Goal: Task Accomplishment & Management: Complete application form

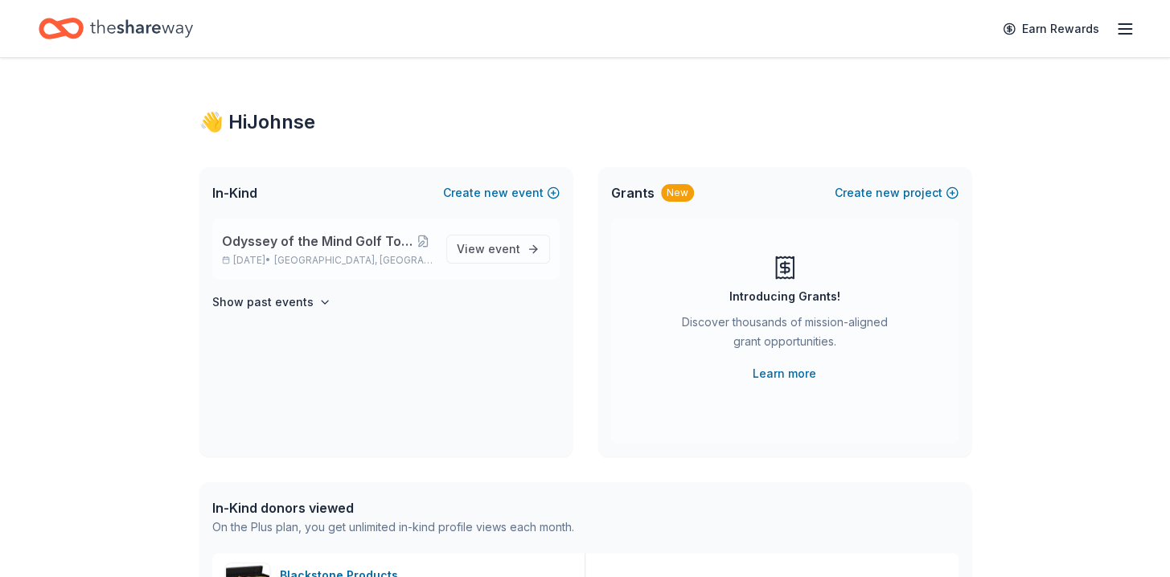
click at [334, 251] on div "Odyssey of the Mind Golf Tournament Fundraiser [DATE] • [GEOGRAPHIC_DATA], [GEO…" at bounding box center [327, 249] width 211 height 35
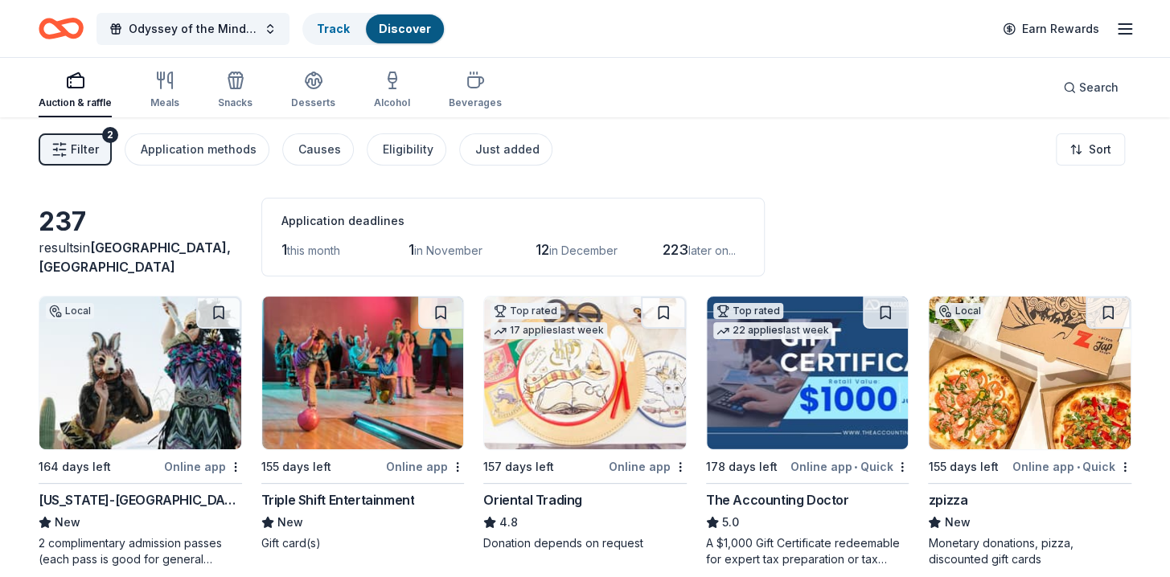
click at [334, 251] on span "this month" at bounding box center [313, 251] width 53 height 14
click at [285, 249] on span "1" at bounding box center [284, 249] width 6 height 17
click at [238, 151] on div "Application methods" at bounding box center [199, 149] width 116 height 19
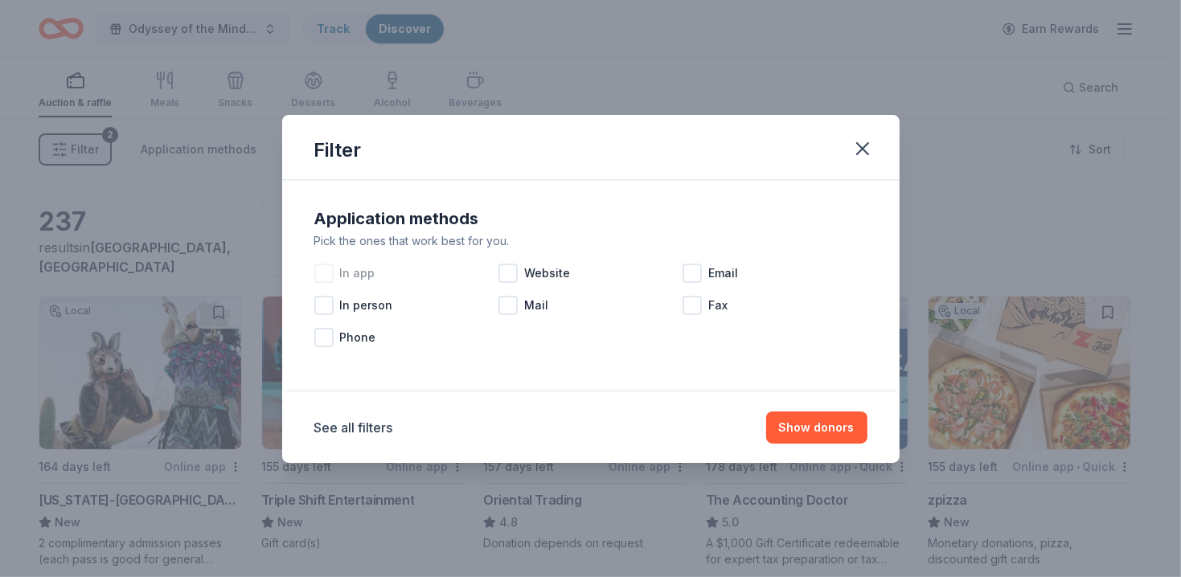
click at [320, 273] on div at bounding box center [323, 273] width 19 height 19
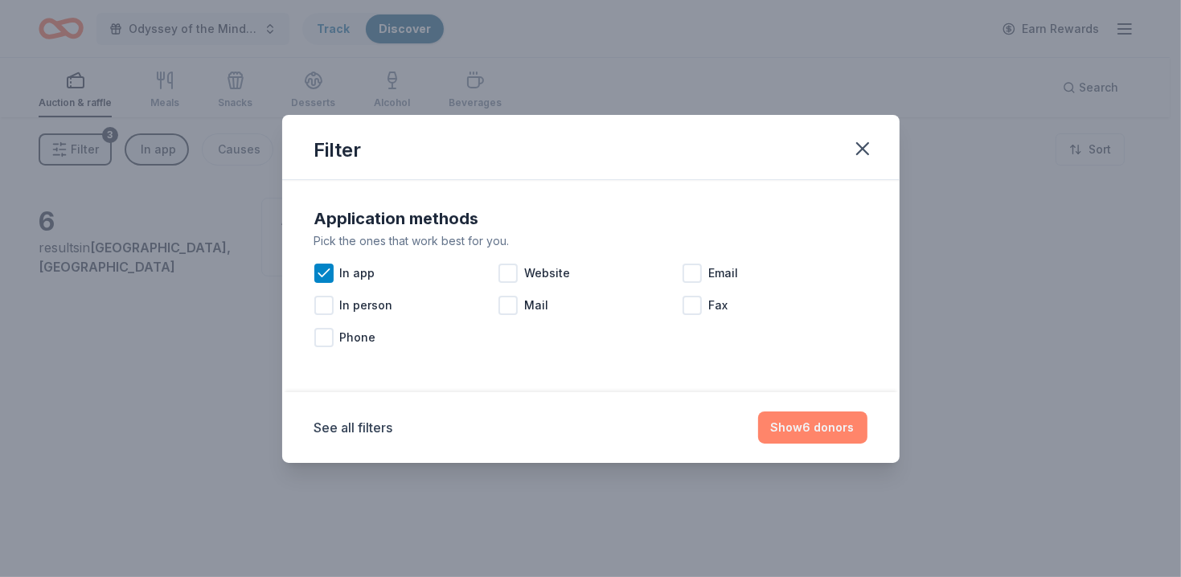
click at [790, 429] on button "Show 6 donors" at bounding box center [812, 428] width 109 height 32
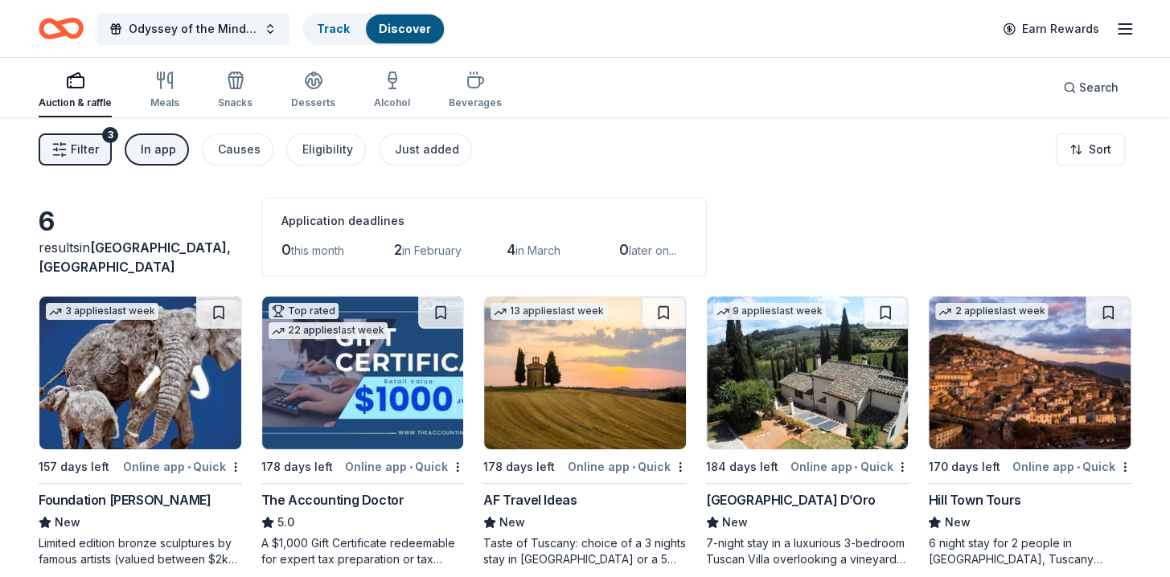
click at [164, 149] on div "In app" at bounding box center [158, 149] width 35 height 19
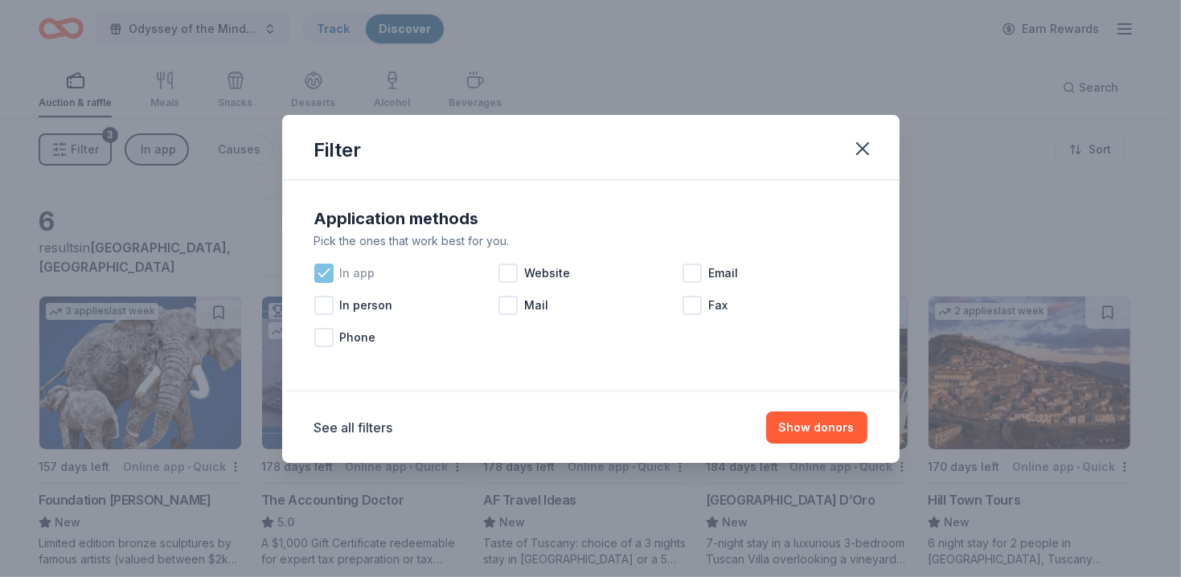
click at [326, 276] on icon at bounding box center [324, 273] width 16 height 16
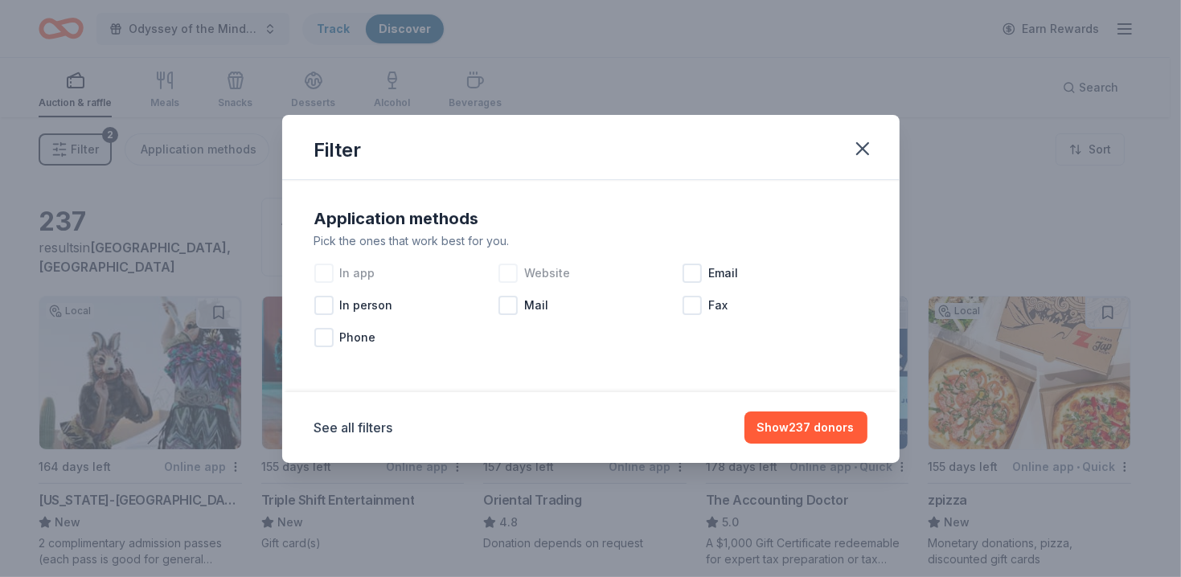
click at [503, 274] on div at bounding box center [508, 273] width 19 height 19
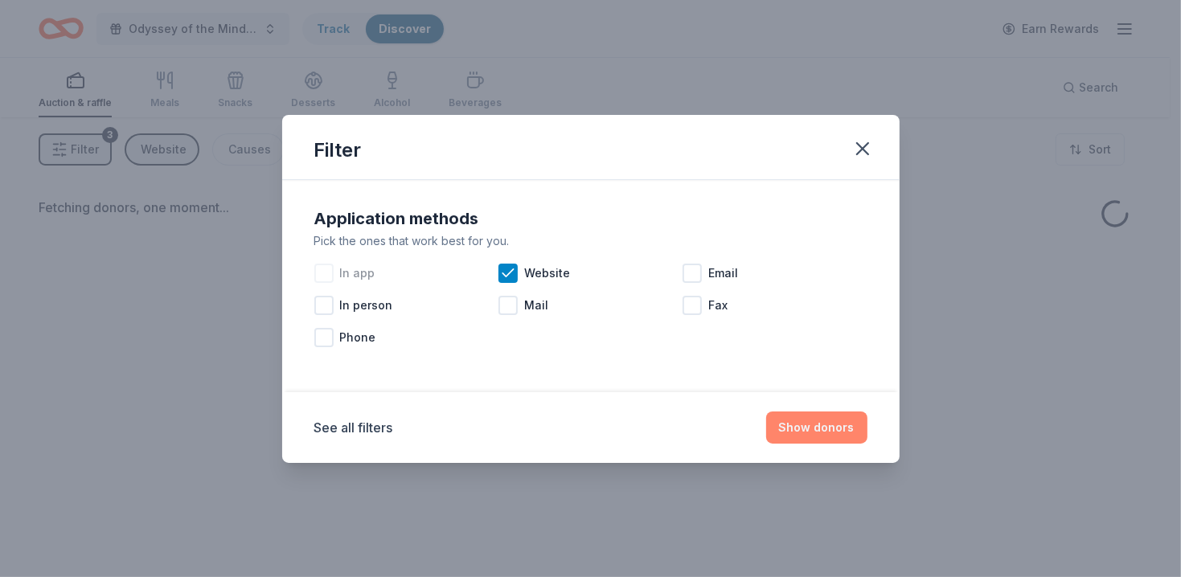
click at [819, 435] on button "Show donors" at bounding box center [816, 428] width 101 height 32
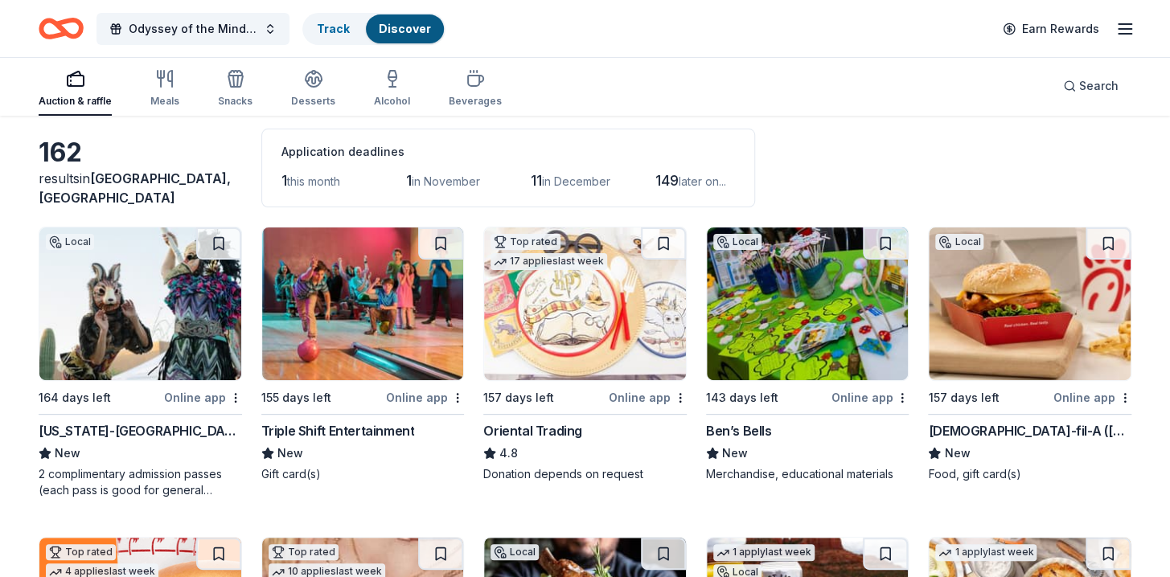
scroll to position [92, 0]
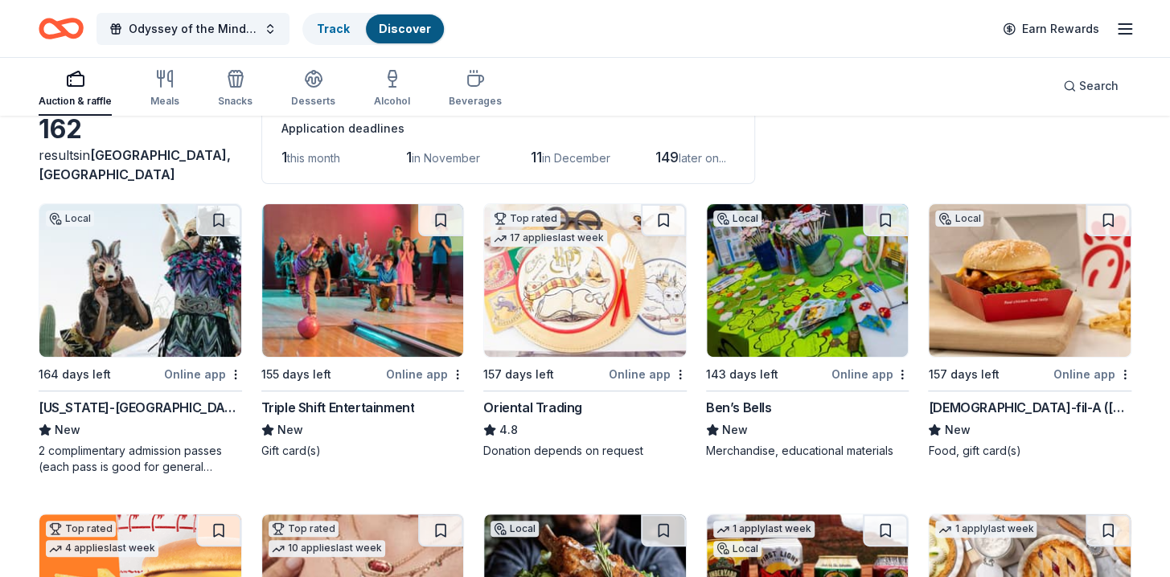
click at [132, 244] on img at bounding box center [140, 280] width 202 height 153
click at [412, 374] on div "Online app" at bounding box center [425, 374] width 78 height 20
click at [556, 266] on img at bounding box center [585, 280] width 202 height 153
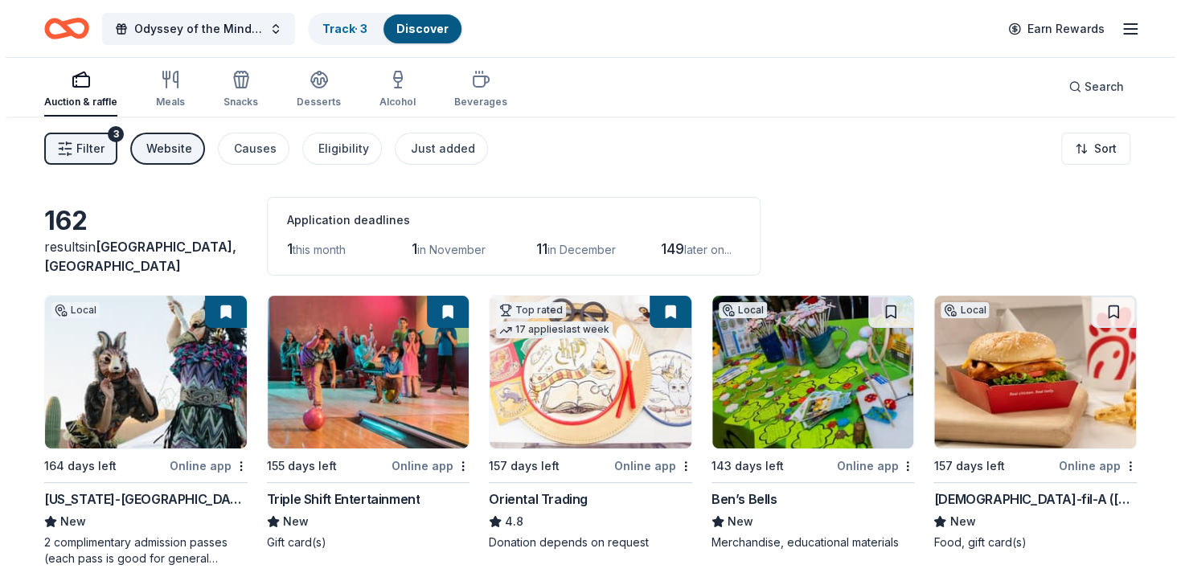
scroll to position [0, 0]
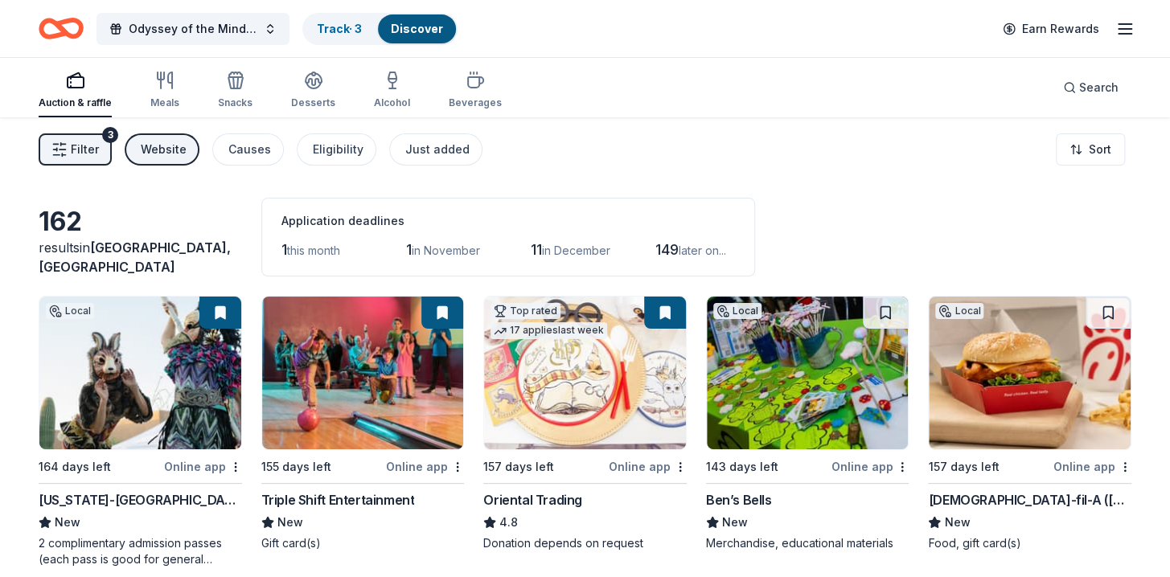
click at [80, 150] on span "Filter" at bounding box center [85, 149] width 28 height 19
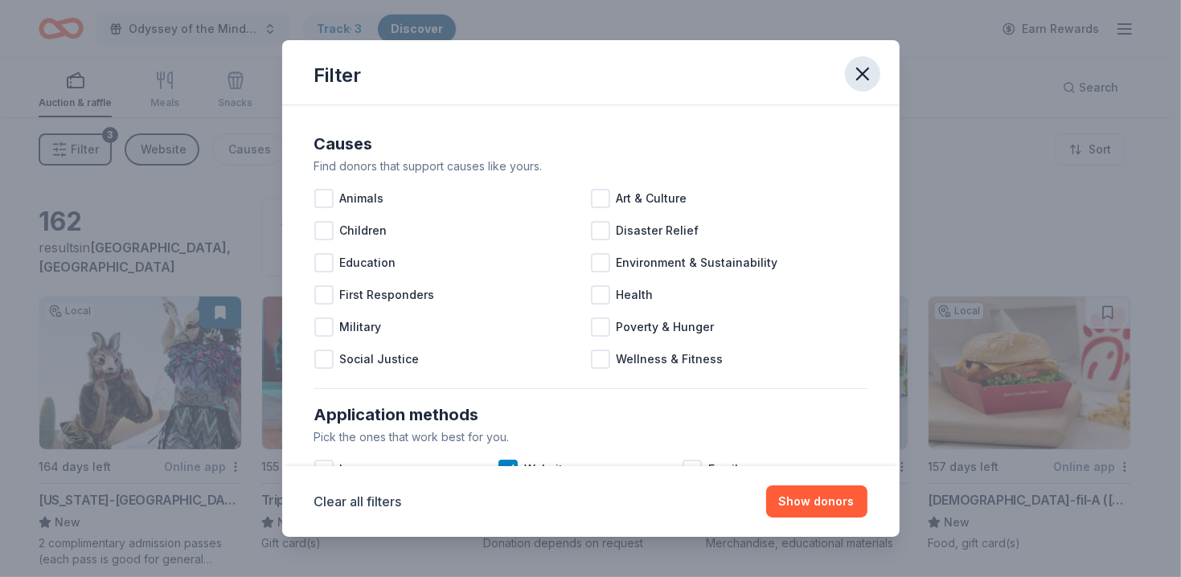
click at [861, 77] on icon "button" at bounding box center [863, 74] width 23 height 23
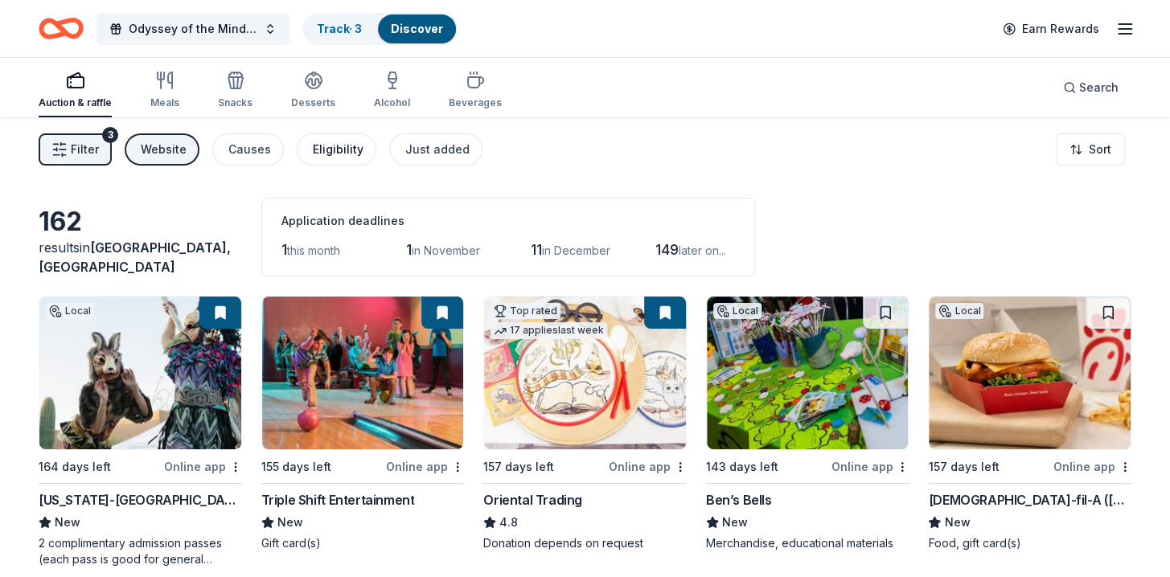
click at [323, 154] on div "Eligibility" at bounding box center [338, 149] width 51 height 19
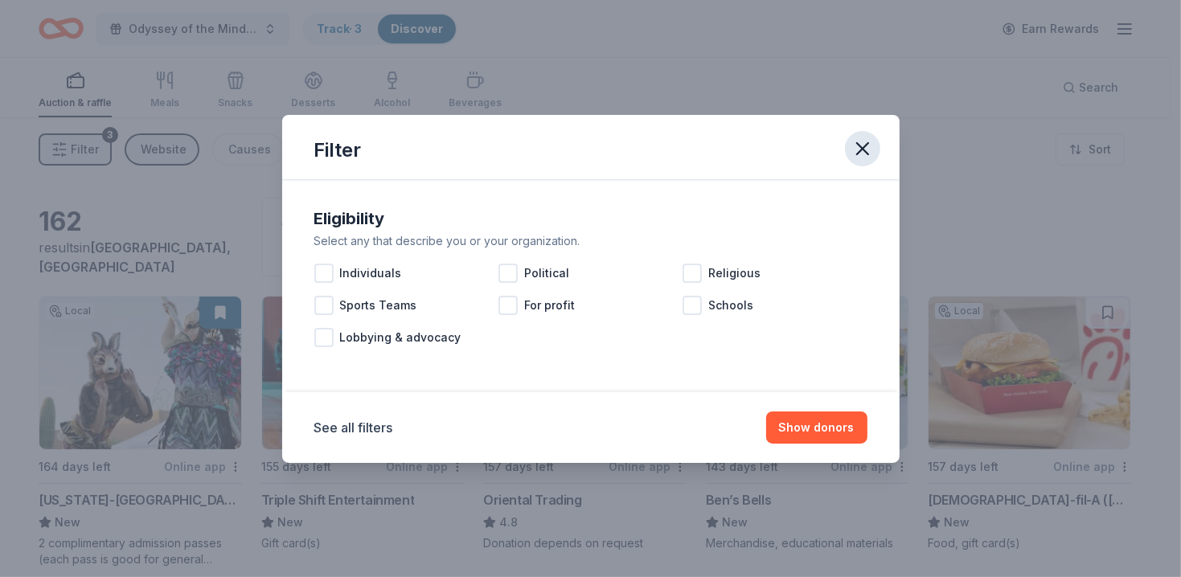
click at [871, 147] on icon "button" at bounding box center [863, 148] width 23 height 23
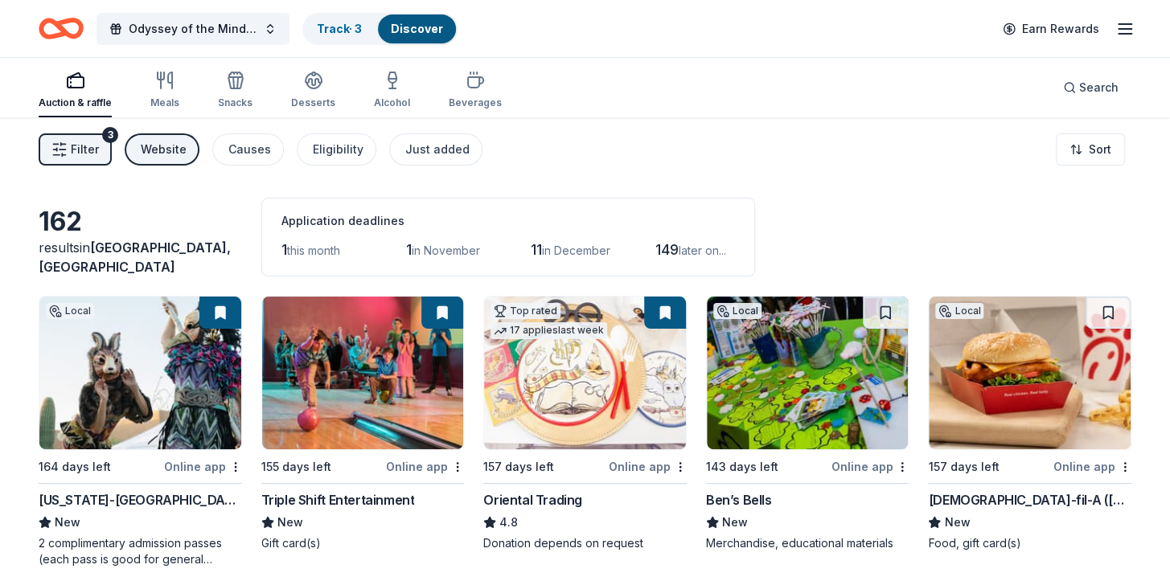
click at [338, 221] on div "Application deadlines" at bounding box center [507, 220] width 453 height 19
click at [323, 253] on span "this month" at bounding box center [313, 251] width 53 height 14
click at [1084, 153] on html "Odyssey of the Mind Golf Tournament Fundraiser Track · 3 Discover Earn Rewards …" at bounding box center [585, 288] width 1170 height 577
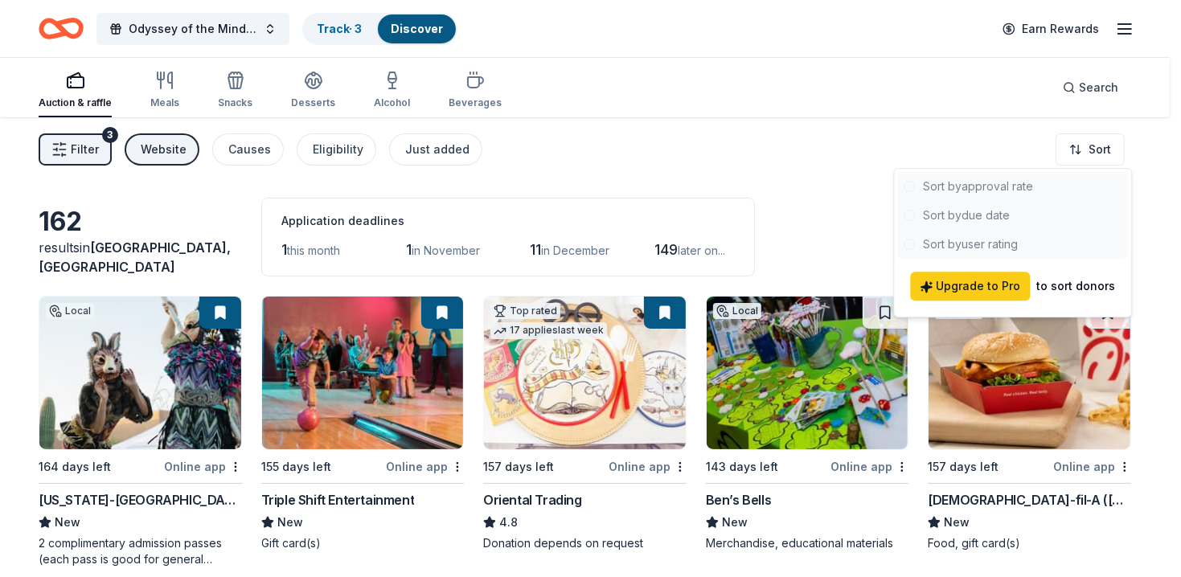
click at [999, 215] on div at bounding box center [1013, 215] width 231 height 87
click at [989, 224] on div at bounding box center [1013, 215] width 231 height 87
click at [776, 217] on html "Odyssey of the Mind Golf Tournament Fundraiser Track · 3 Discover Earn Rewards …" at bounding box center [590, 288] width 1181 height 577
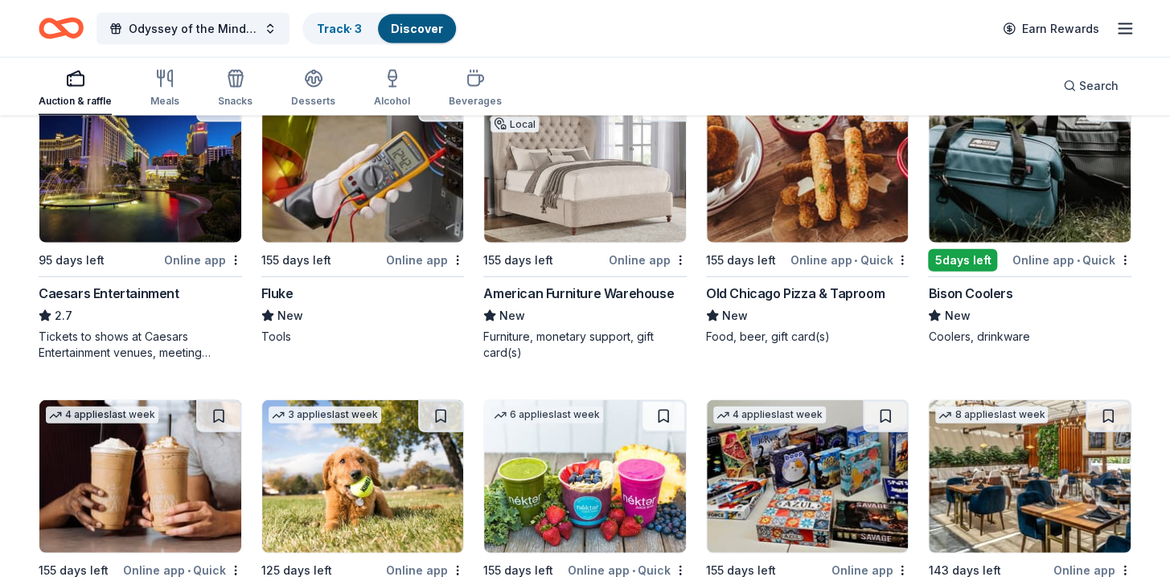
scroll to position [4801, 0]
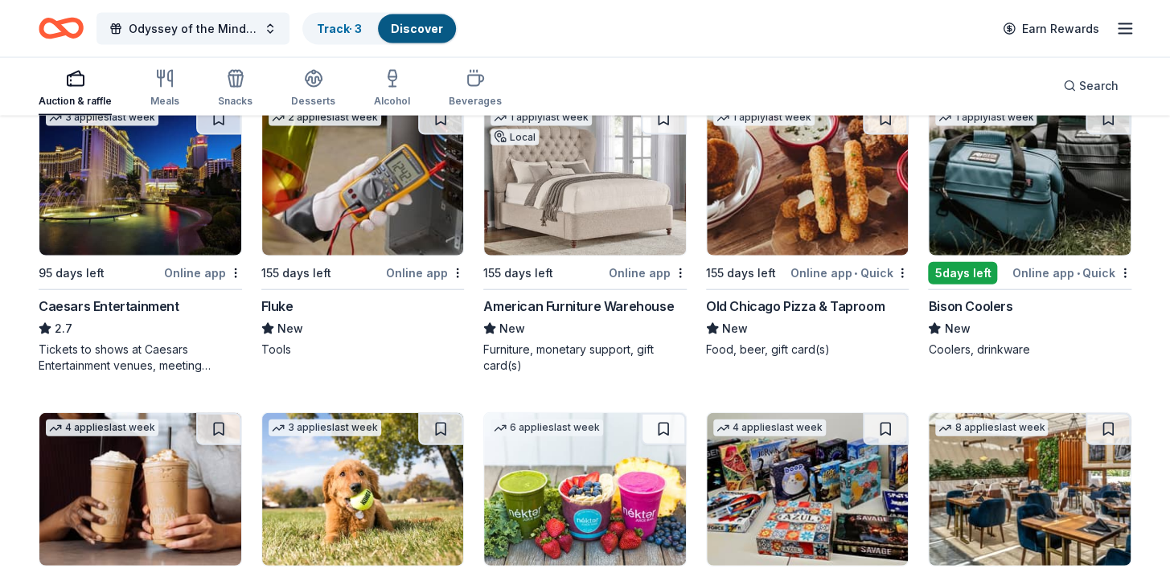
click at [776, 218] on img at bounding box center [808, 179] width 202 height 153
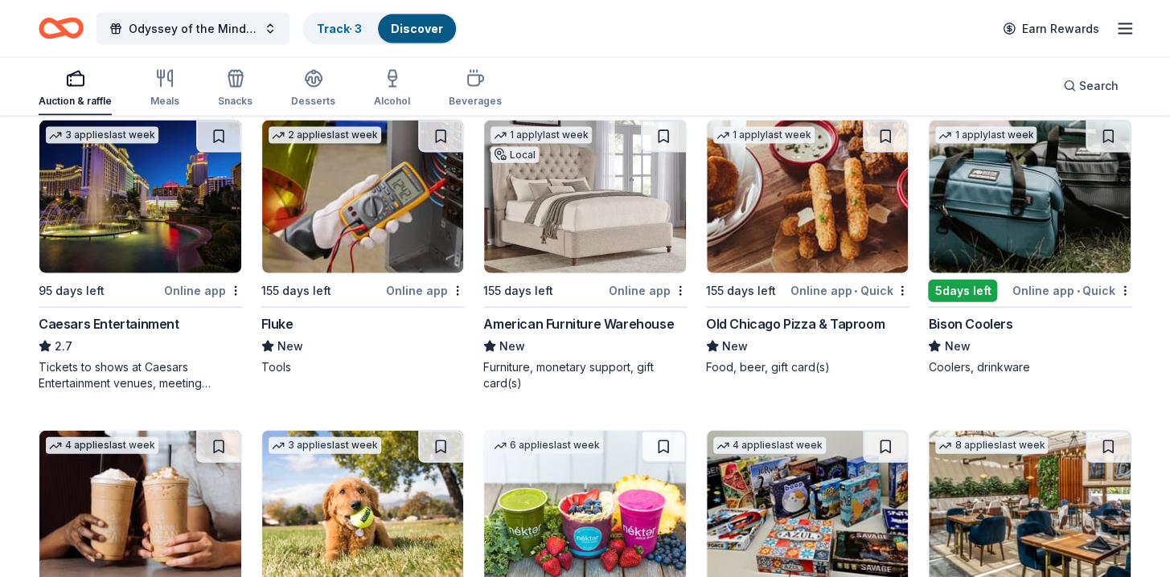
click at [991, 229] on img at bounding box center [1030, 197] width 202 height 153
click at [1110, 140] on button at bounding box center [1107, 137] width 45 height 32
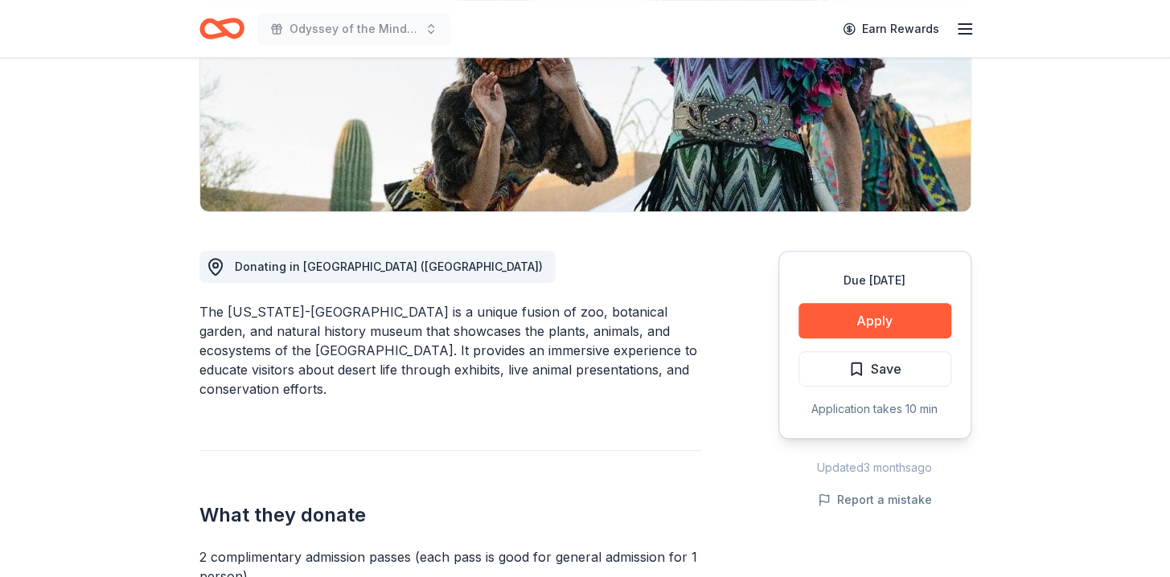
scroll to position [278, 0]
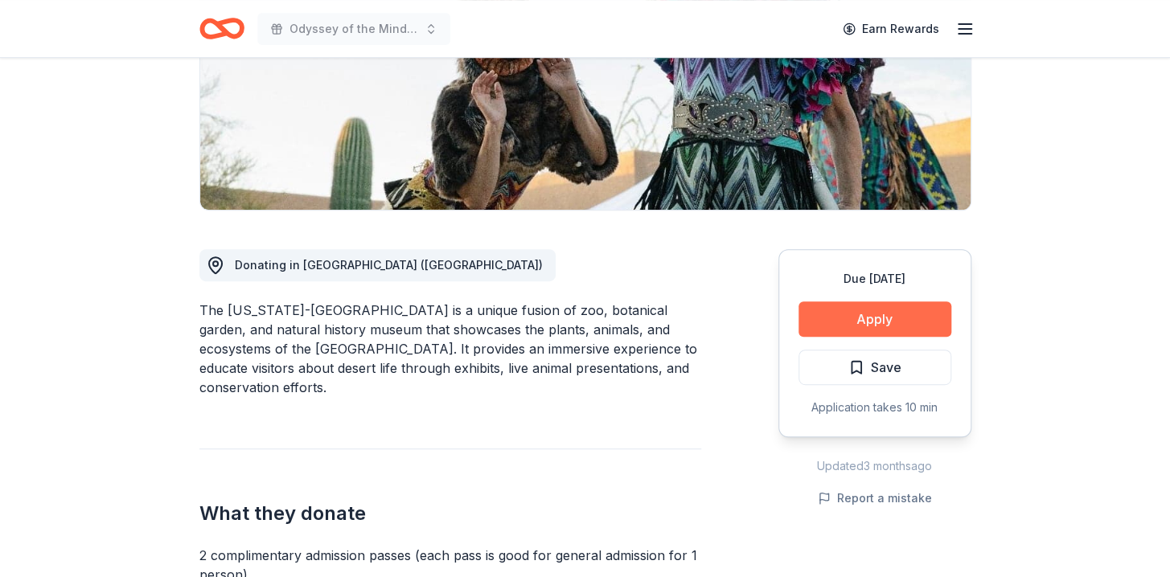
click at [857, 314] on button "Apply" at bounding box center [874, 319] width 153 height 35
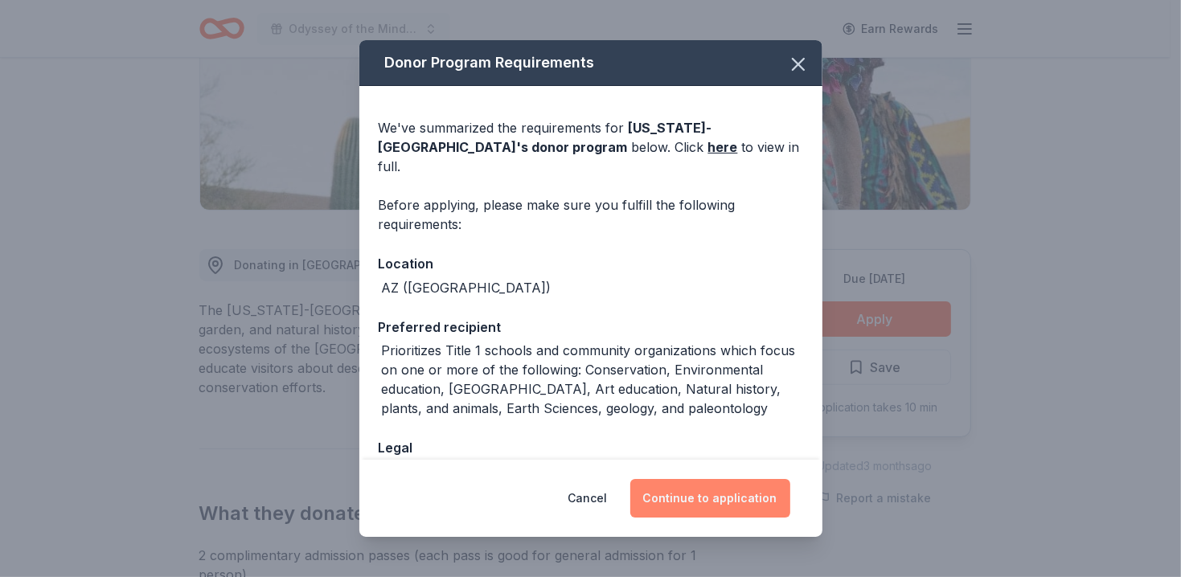
click at [708, 503] on button "Continue to application" at bounding box center [710, 498] width 160 height 39
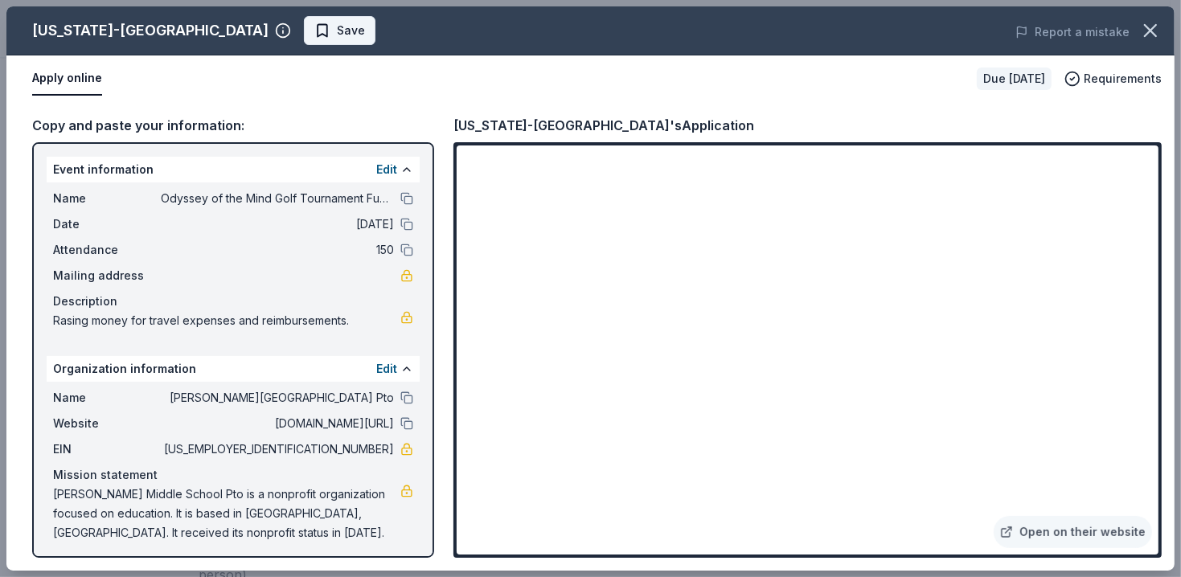
click at [339, 35] on span "Save" at bounding box center [351, 30] width 28 height 19
click at [1147, 32] on icon "button" at bounding box center [1150, 30] width 23 height 23
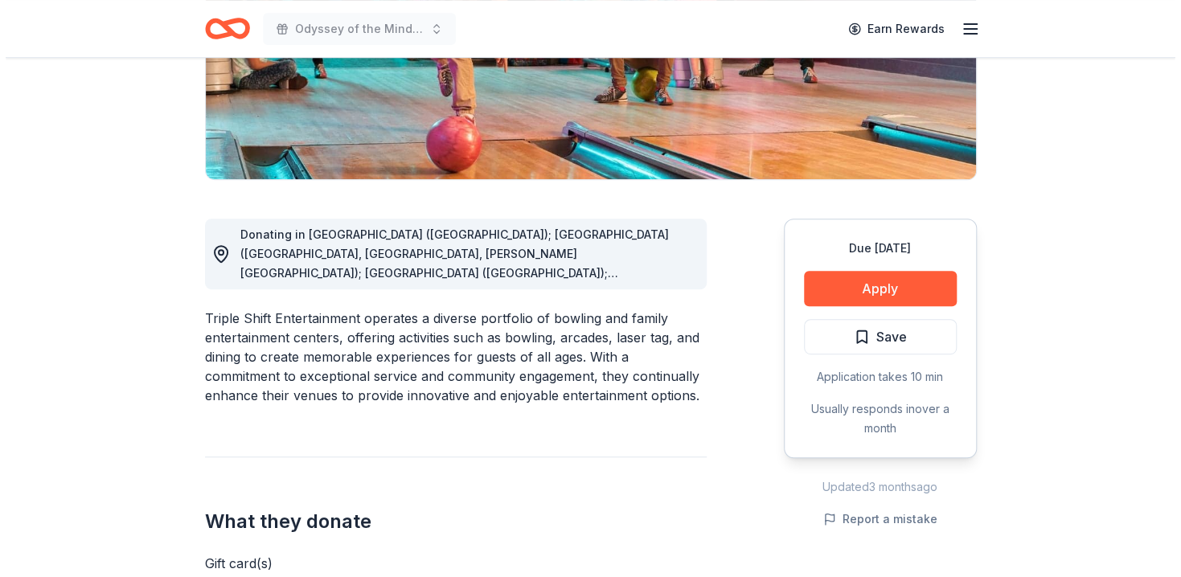
scroll to position [340, 0]
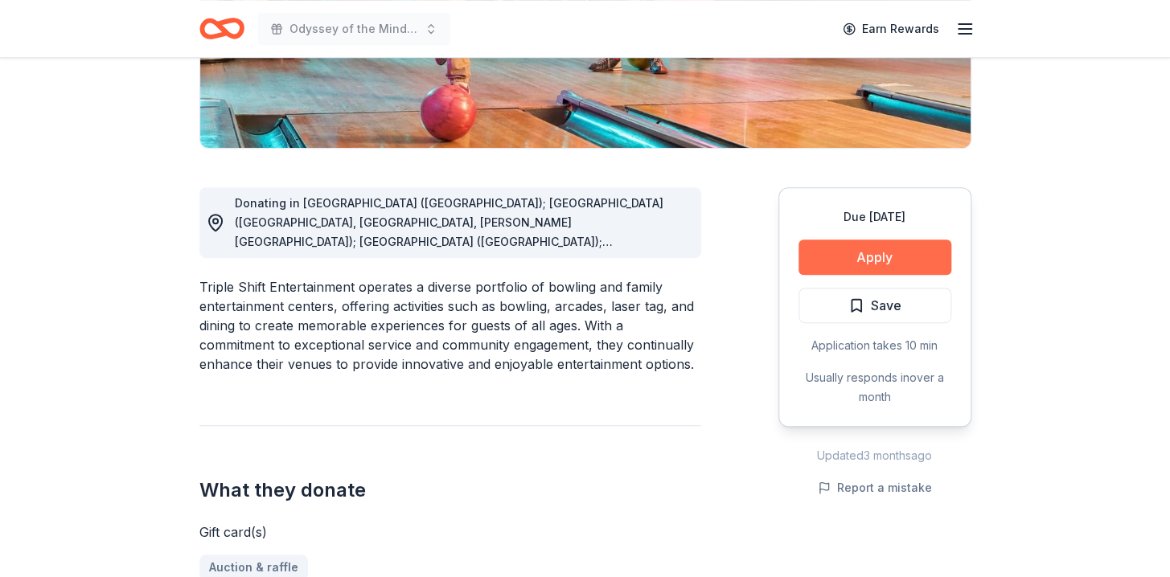
click at [901, 264] on button "Apply" at bounding box center [874, 257] width 153 height 35
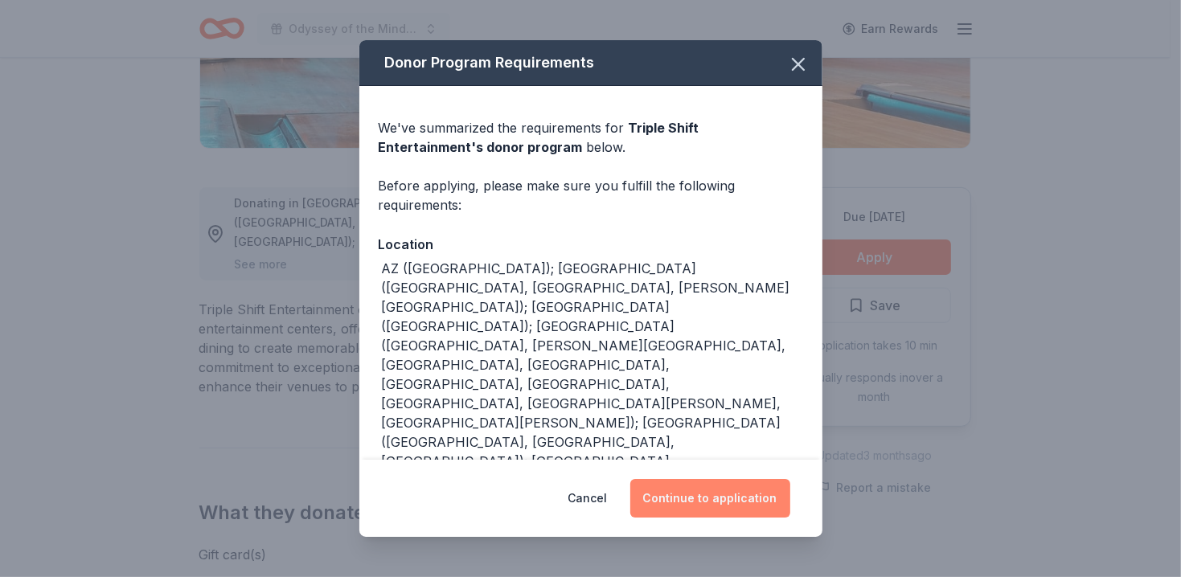
click at [732, 508] on button "Continue to application" at bounding box center [710, 498] width 160 height 39
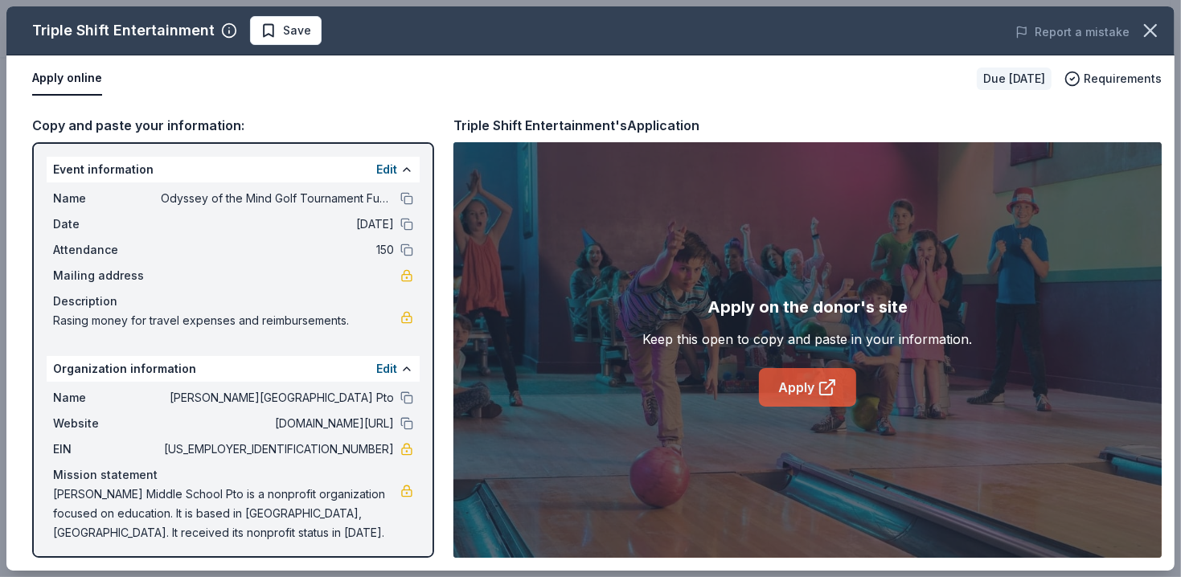
click at [802, 382] on link "Apply" at bounding box center [807, 387] width 97 height 39
click at [285, 39] on span "Save" at bounding box center [297, 30] width 28 height 19
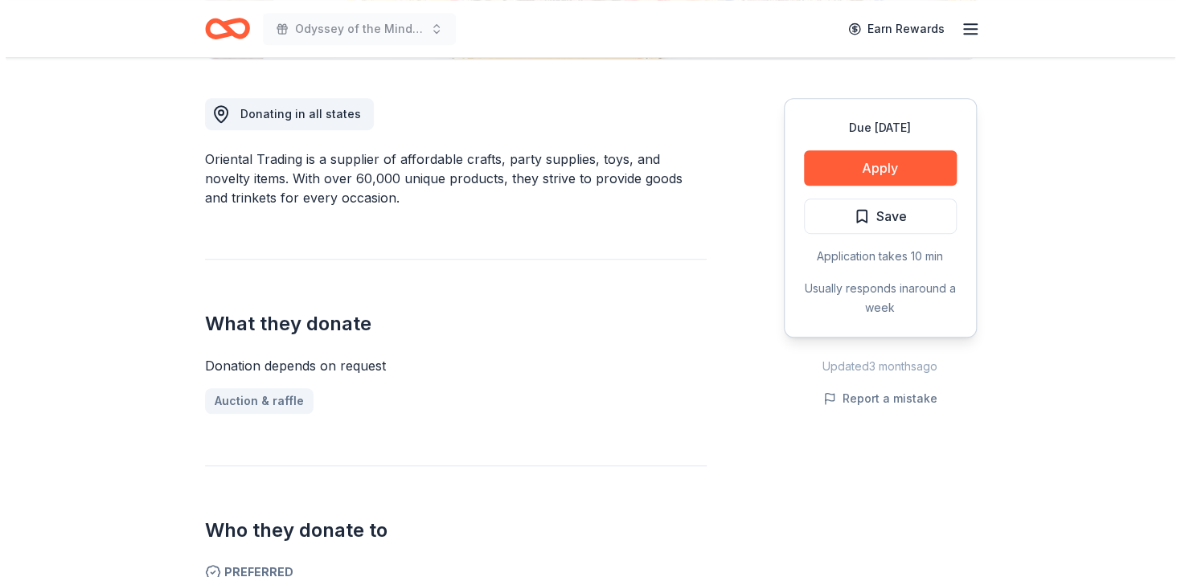
scroll to position [433, 0]
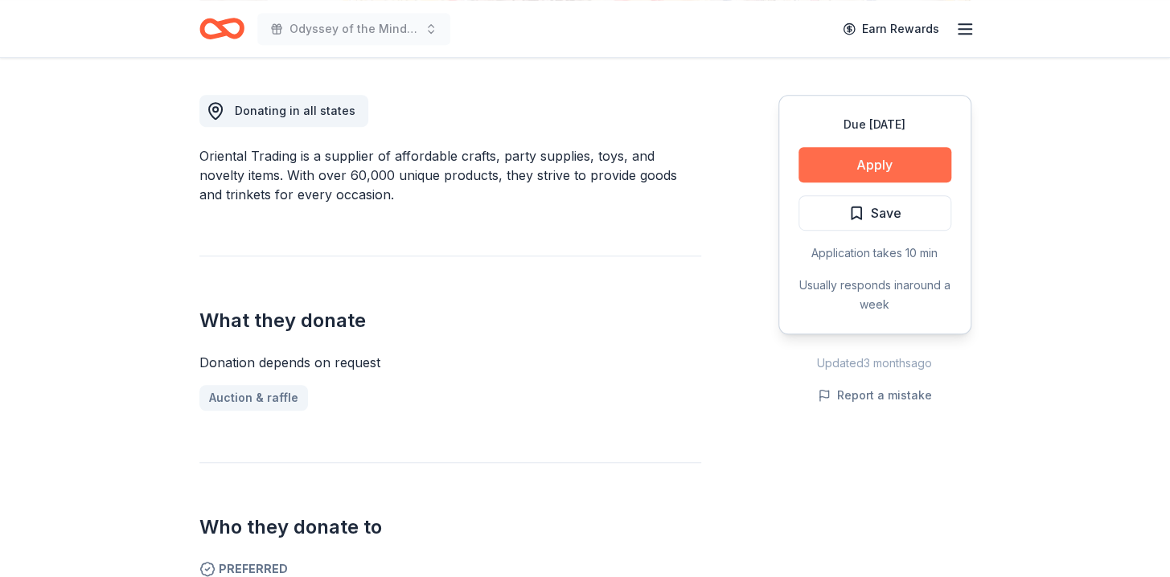
click at [868, 157] on button "Apply" at bounding box center [874, 164] width 153 height 35
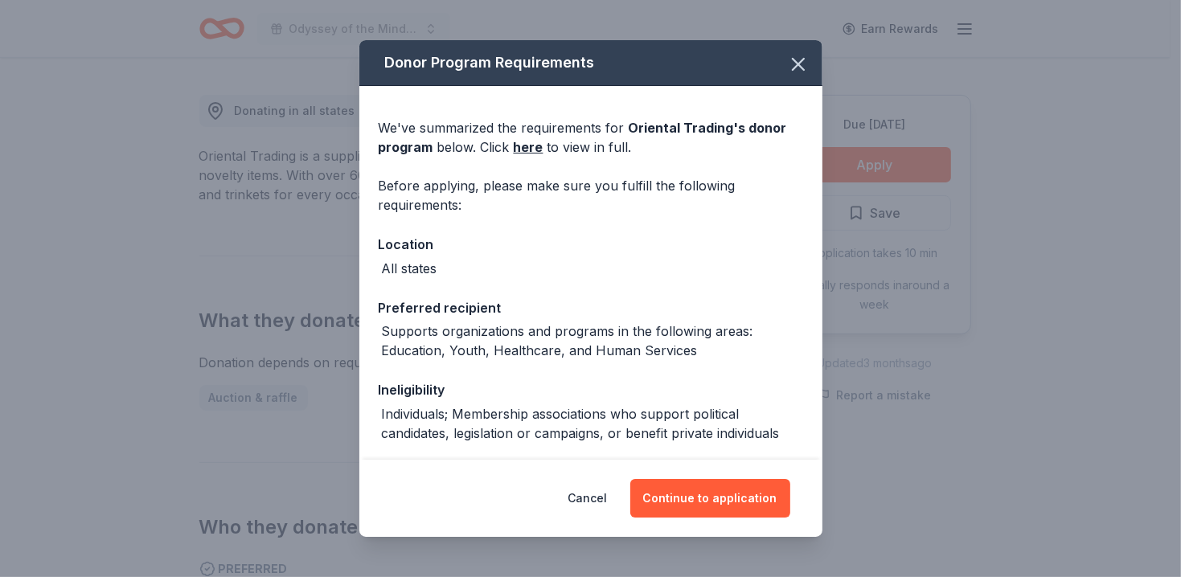
click at [734, 475] on div "Cancel Continue to application" at bounding box center [590, 498] width 463 height 77
click at [727, 497] on button "Continue to application" at bounding box center [710, 498] width 160 height 39
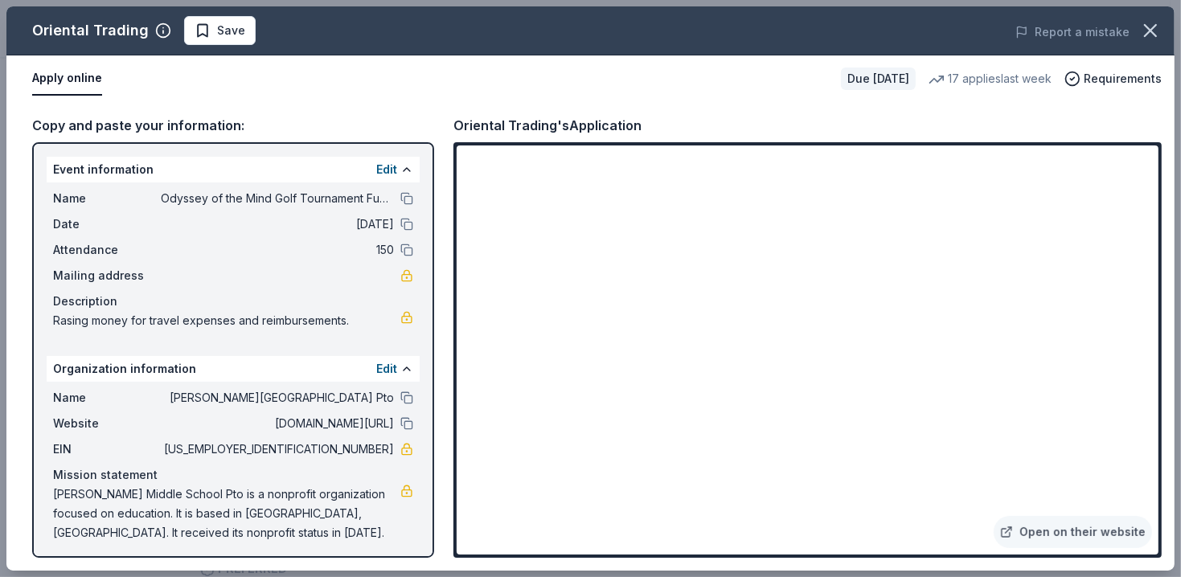
click at [1159, 131] on div "Oriental Trading's Application" at bounding box center [807, 125] width 708 height 21
click at [223, 33] on span "Save" at bounding box center [231, 30] width 28 height 19
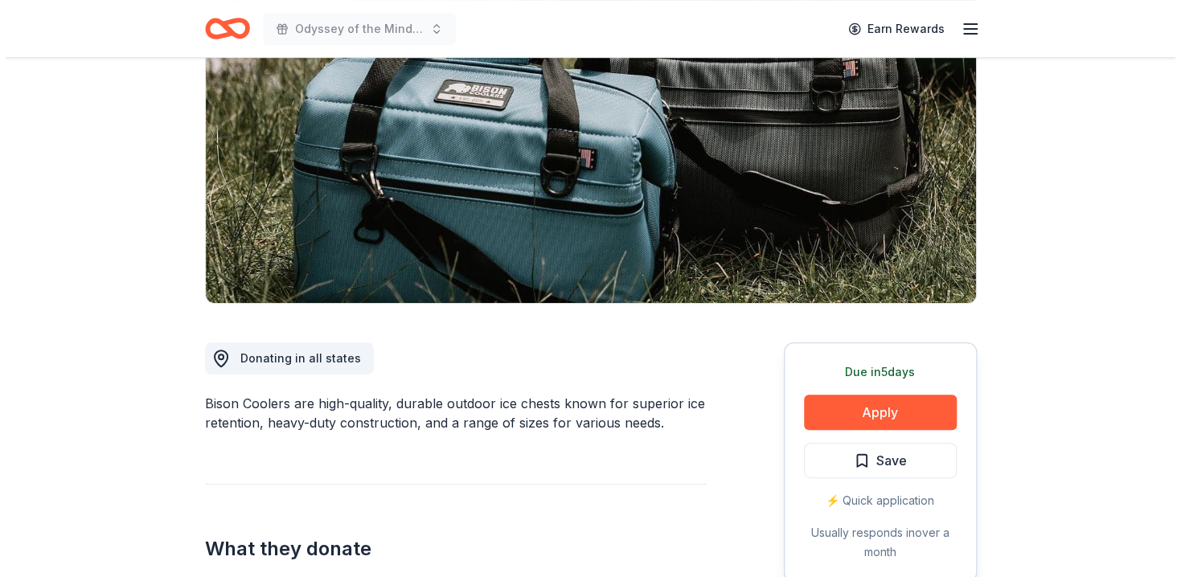
scroll to position [216, 0]
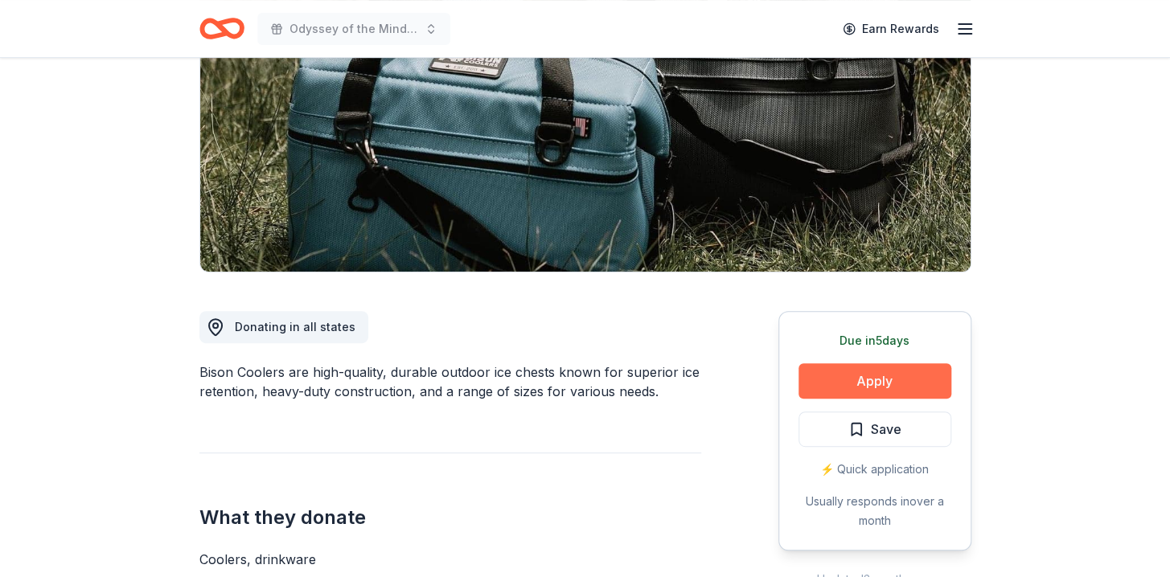
click at [880, 389] on button "Apply" at bounding box center [874, 380] width 153 height 35
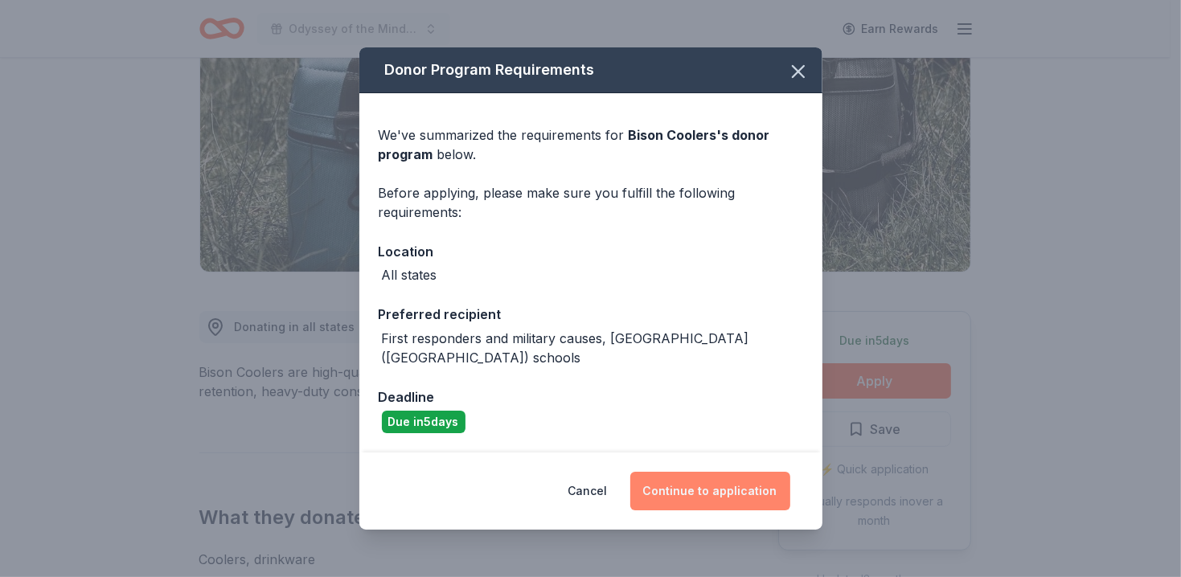
click at [739, 476] on button "Continue to application" at bounding box center [710, 491] width 160 height 39
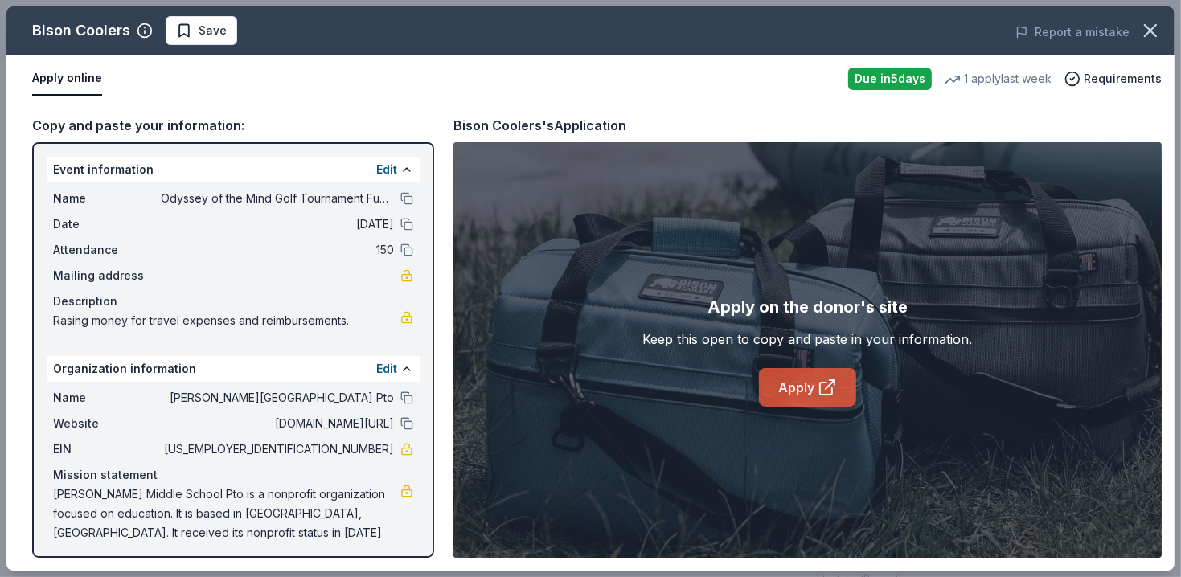
click at [807, 395] on link "Apply" at bounding box center [807, 387] width 97 height 39
